Goal: Task Accomplishment & Management: Use online tool/utility

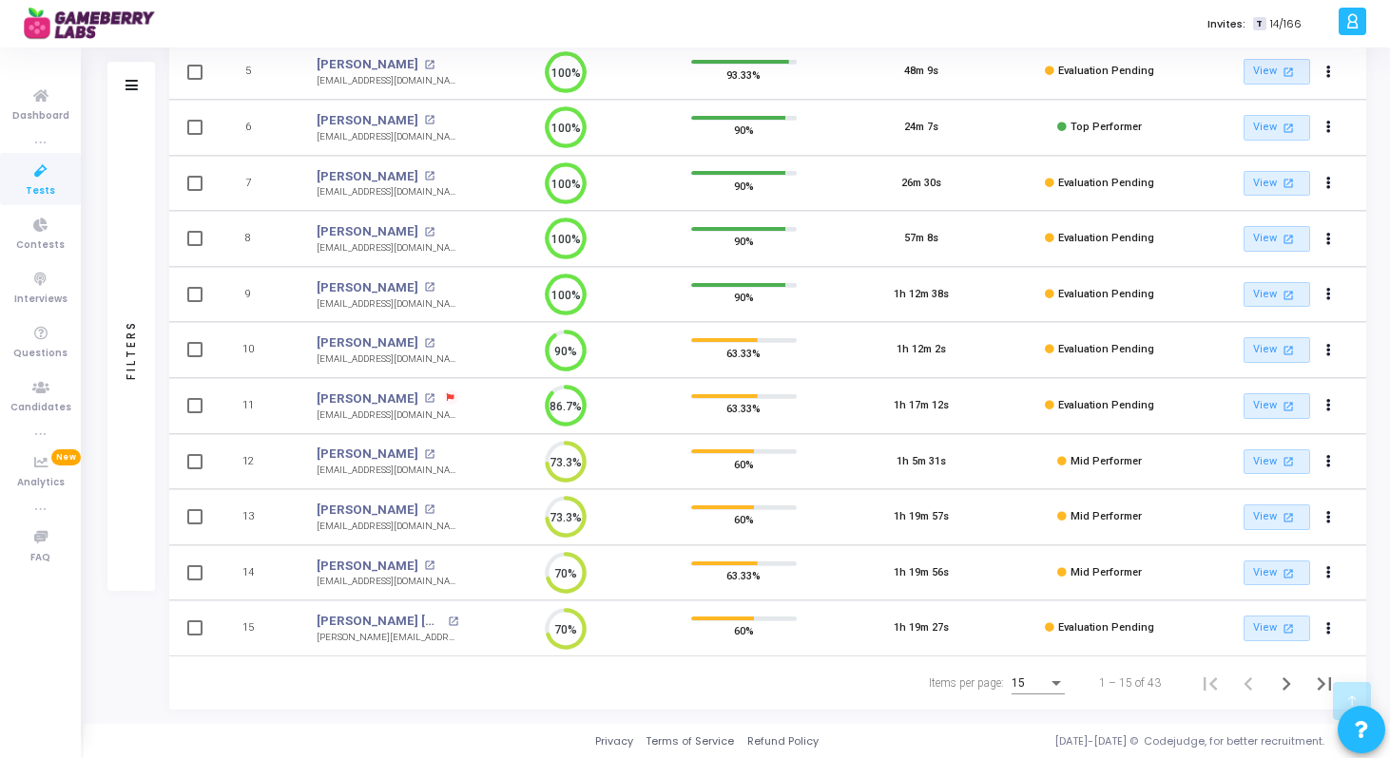
click at [1044, 682] on div "15" at bounding box center [1029, 684] width 36 height 13
click at [1034, 675] on span "50" at bounding box center [1038, 673] width 53 height 34
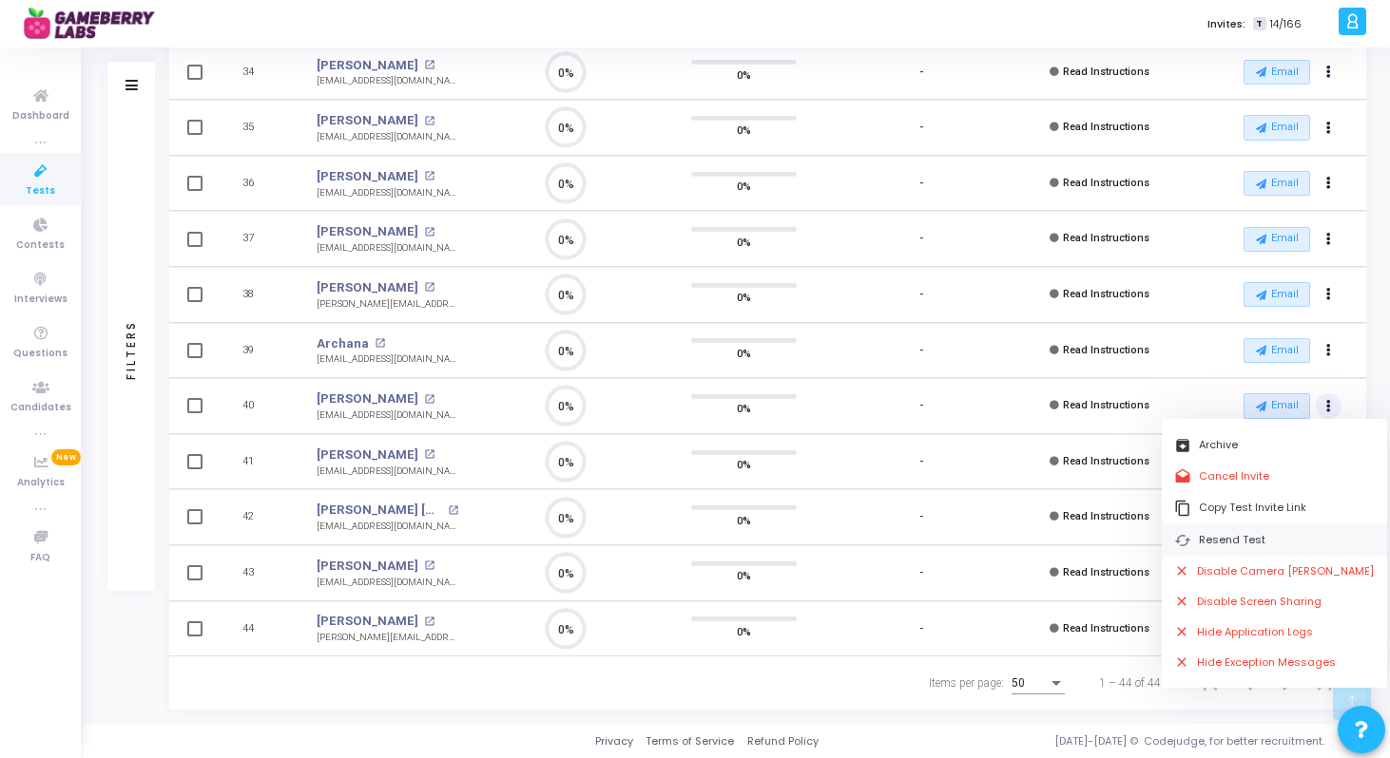
click at [1221, 530] on button "cached Resend Test" at bounding box center [1273, 540] width 225 height 31
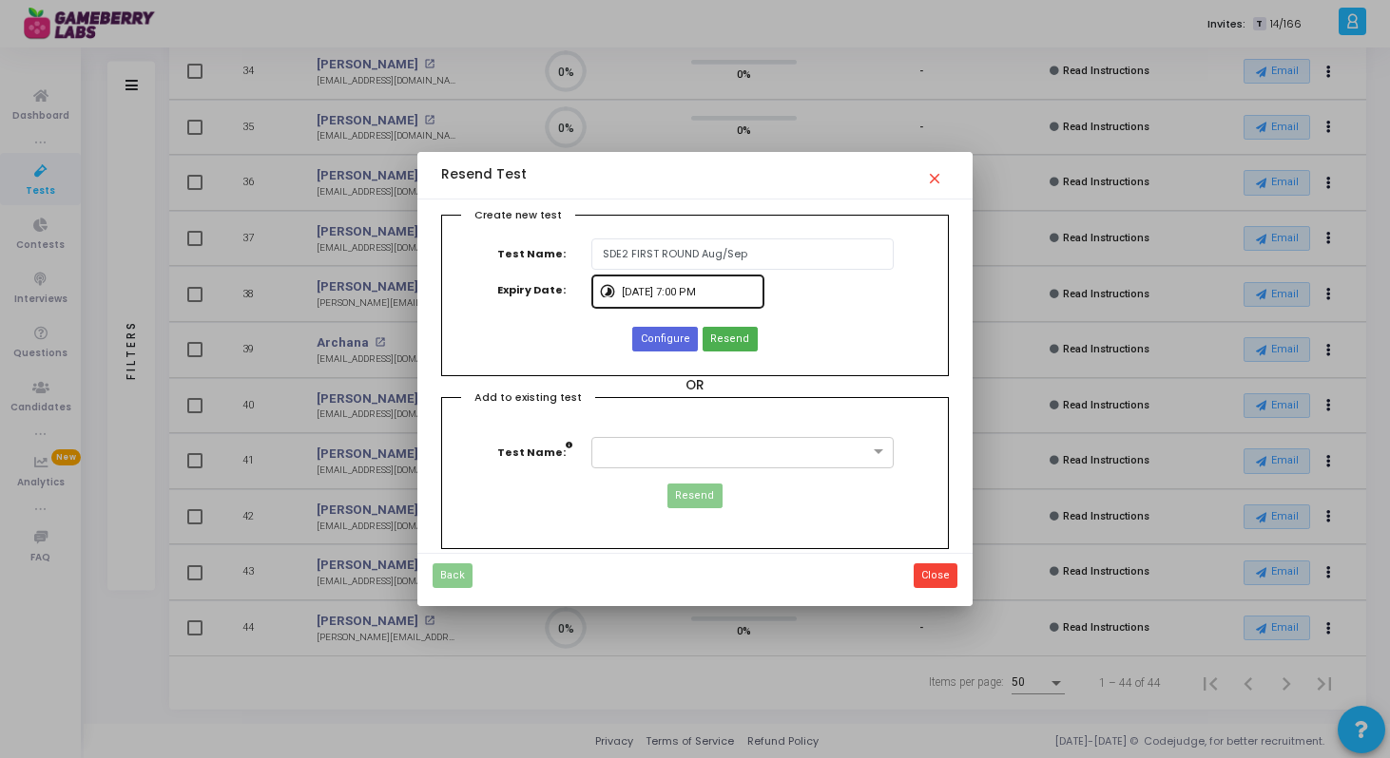
click at [686, 293] on input "[DATE] 7:00 PM" at bounding box center [689, 292] width 134 height 11
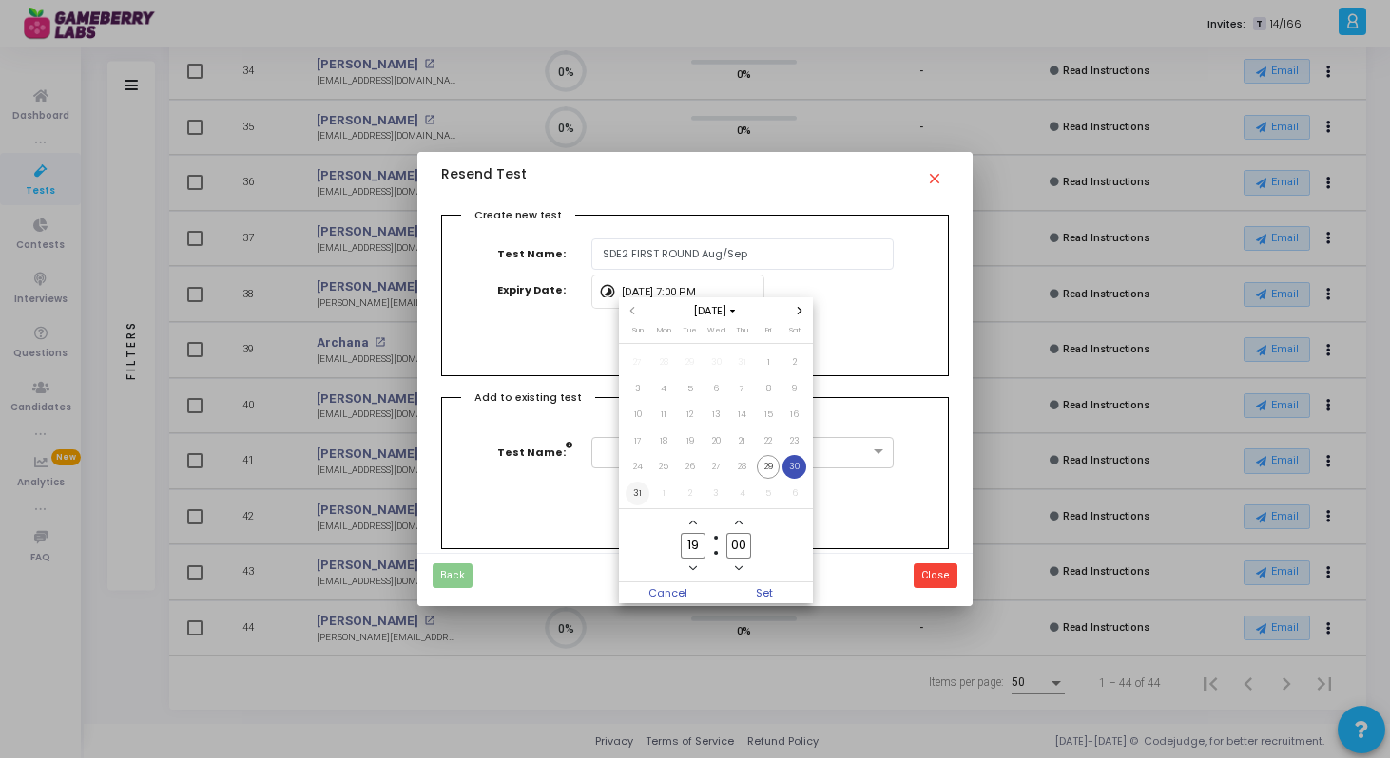
click at [640, 489] on span "31" at bounding box center [637, 494] width 24 height 24
click at [694, 566] on icon "Minus a hour" at bounding box center [693, 569] width 8 height 8
click at [695, 513] on owl-date-time-timer "17 Hour 00 Minute" at bounding box center [716, 545] width 194 height 73
click at [690, 526] on icon "Add a hour" at bounding box center [693, 523] width 8 height 8
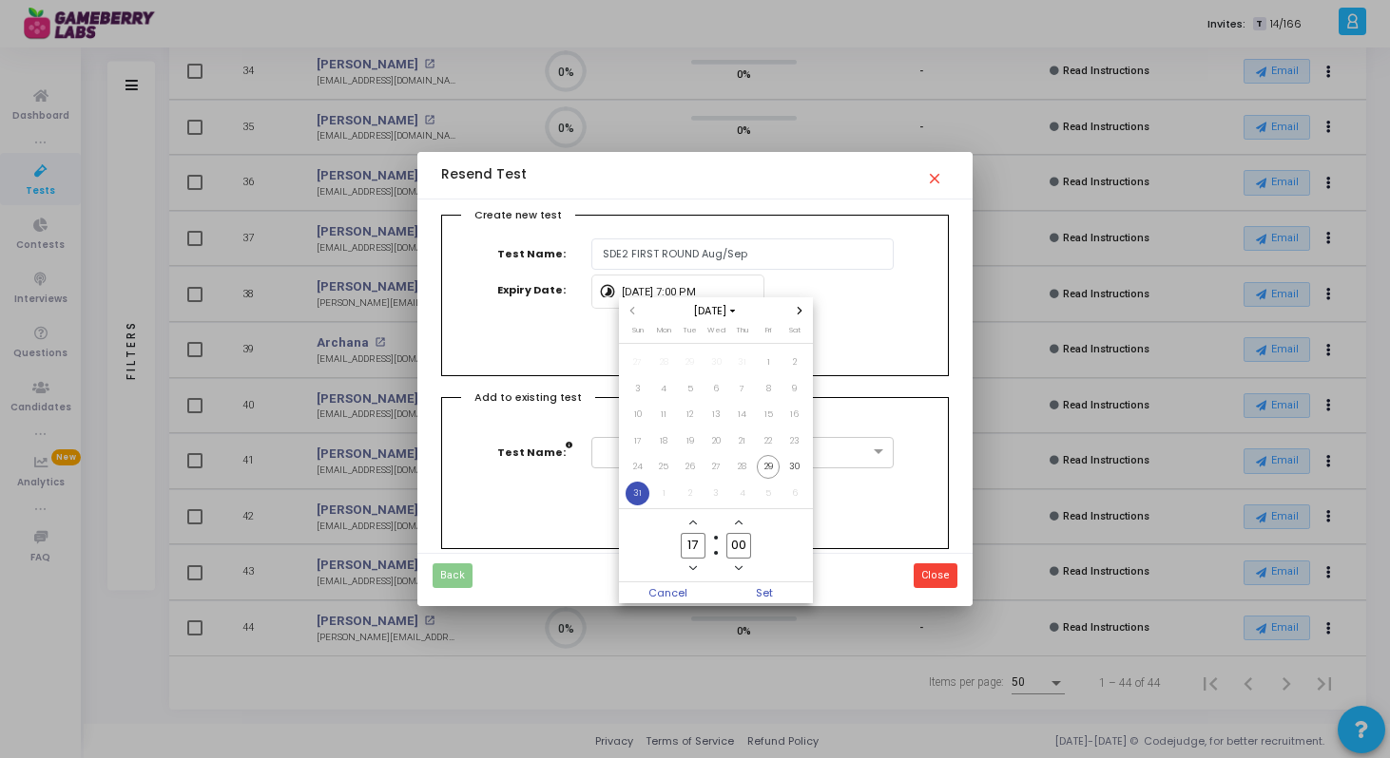
type input "18"
click at [764, 586] on span "Set" at bounding box center [764, 593] width 97 height 21
type input "[DATE] 6:00 PM"
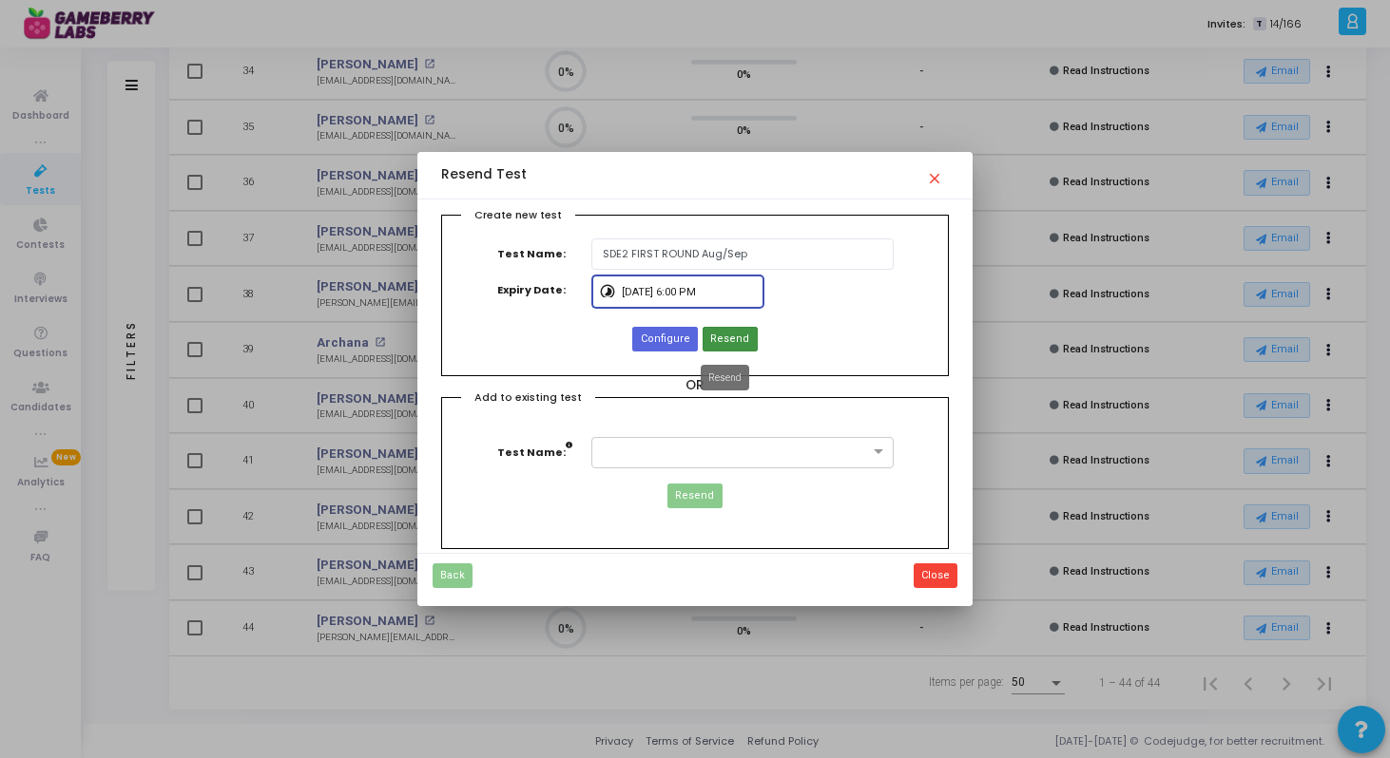
click at [723, 339] on span "Resend" at bounding box center [729, 340] width 39 height 16
